Goal: Obtain resource: Obtain resource

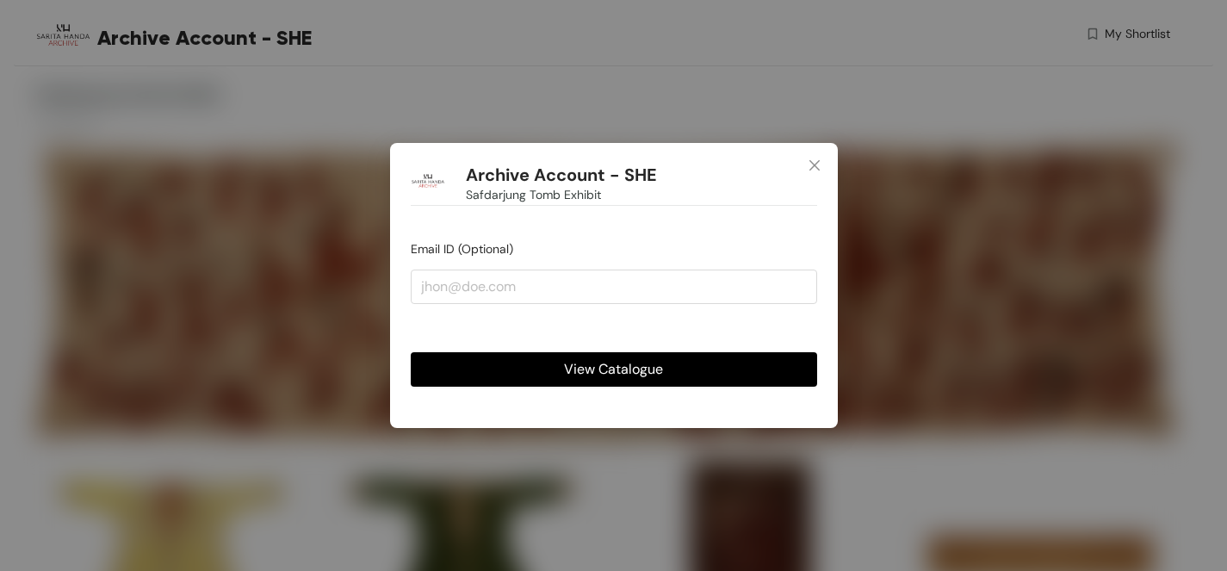
click at [608, 372] on span "View Catalogue" at bounding box center [613, 369] width 99 height 22
click at [616, 367] on span "View Catalogue" at bounding box center [613, 369] width 99 height 22
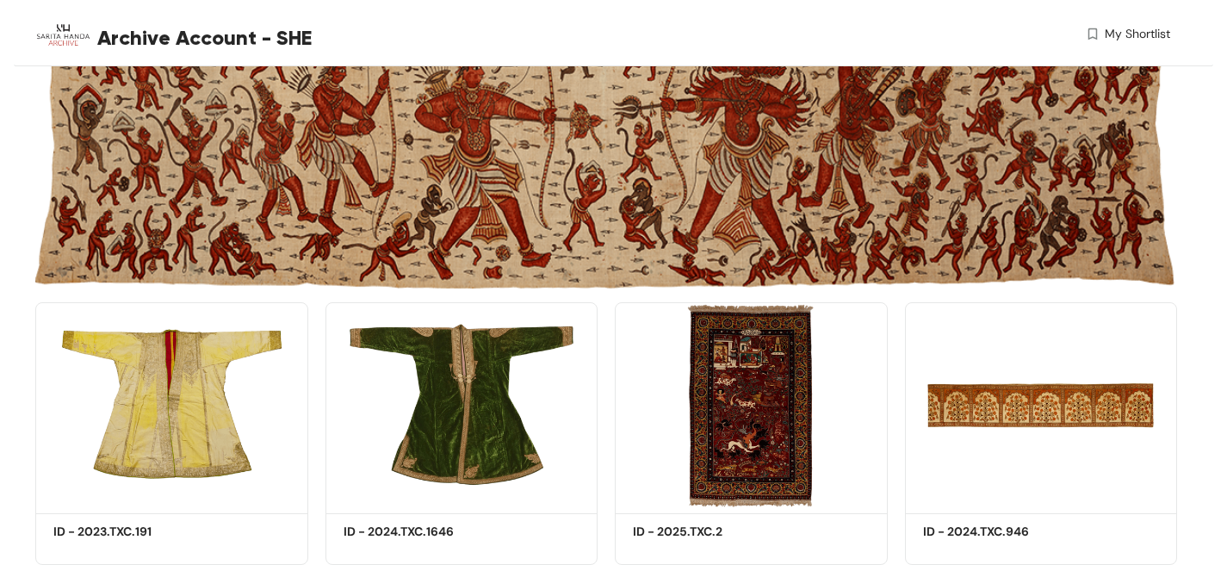
scroll to position [129, 0]
